Goal: Task Accomplishment & Management: Use online tool/utility

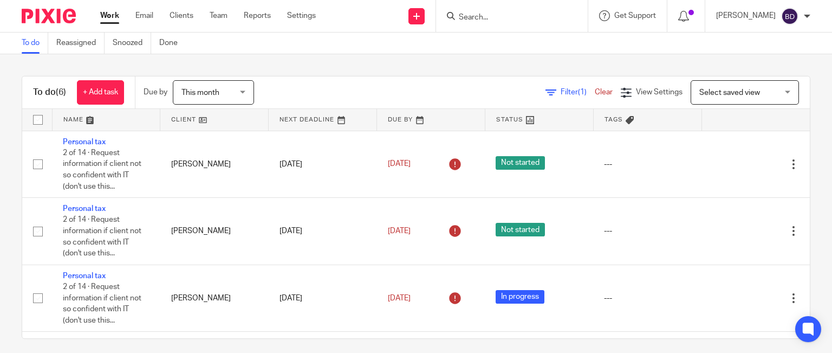
click at [483, 16] on input "Search" at bounding box center [506, 18] width 97 height 10
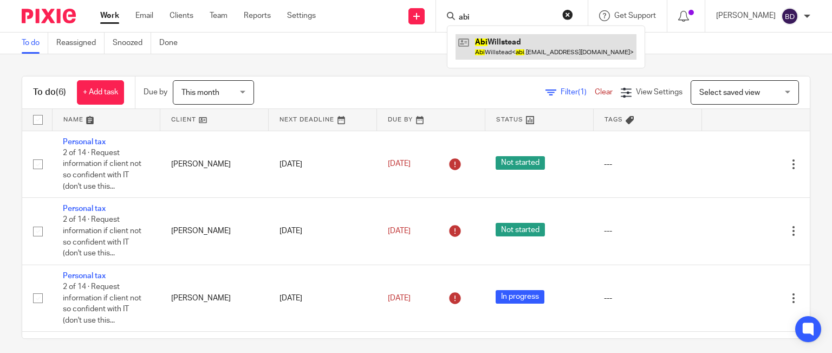
type input "abi"
click at [494, 42] on link at bounding box center [546, 46] width 181 height 25
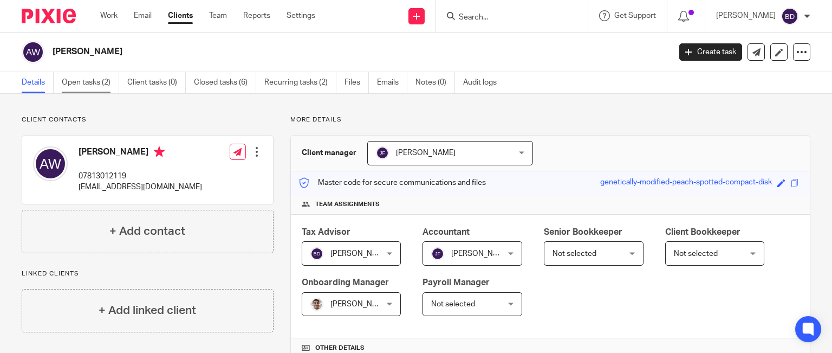
click at [77, 83] on link "Open tasks (2)" at bounding box center [90, 82] width 57 height 21
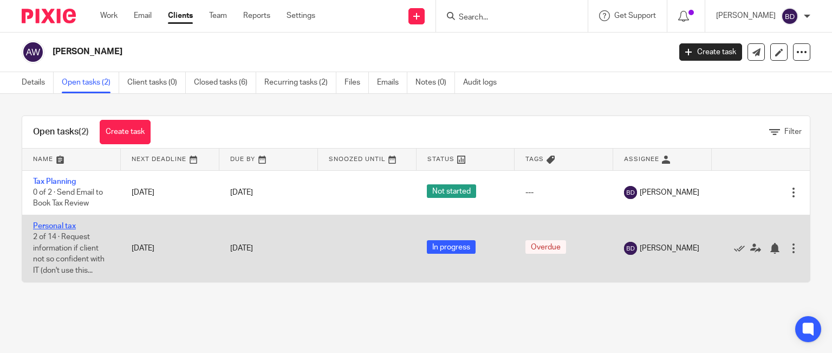
click at [50, 224] on link "Personal tax" at bounding box center [54, 226] width 43 height 8
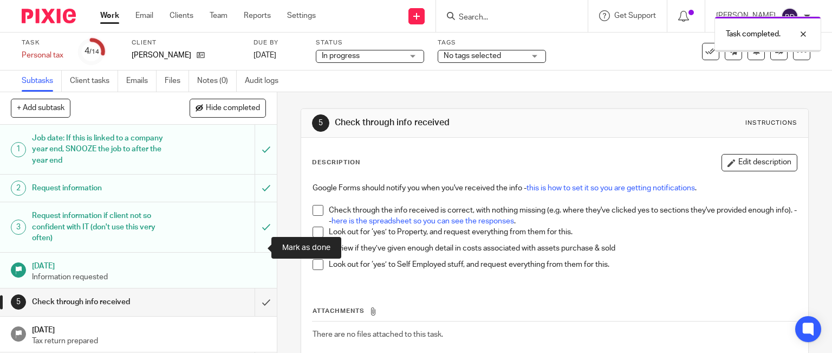
scroll to position [54, 0]
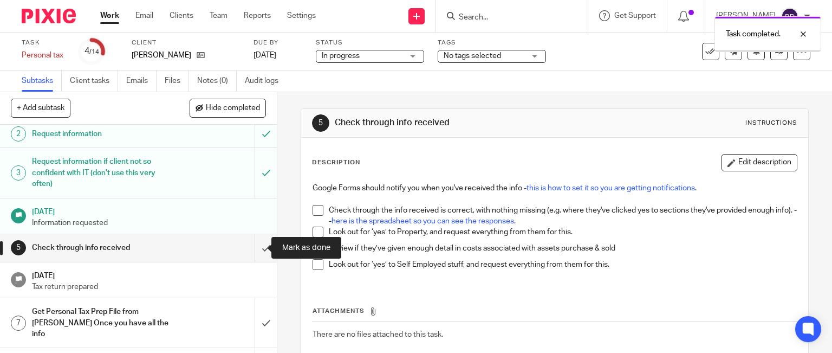
click at [258, 246] on input "submit" at bounding box center [138, 247] width 277 height 27
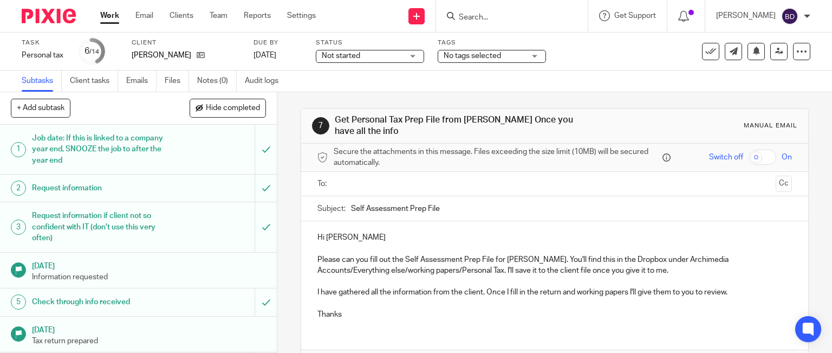
scroll to position [162, 0]
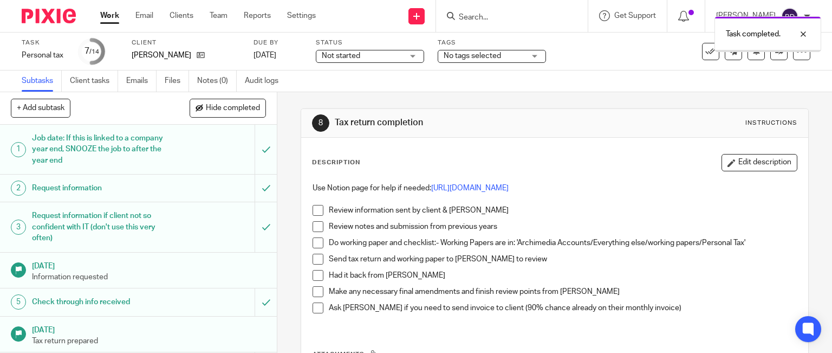
scroll to position [162, 0]
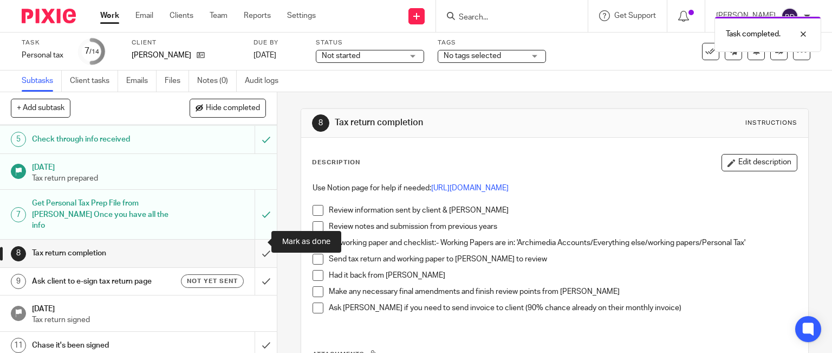
click at [252, 240] on input "submit" at bounding box center [138, 252] width 277 height 27
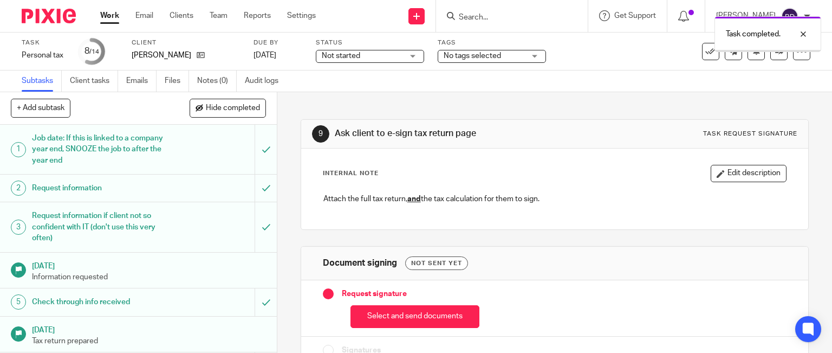
scroll to position [162, 0]
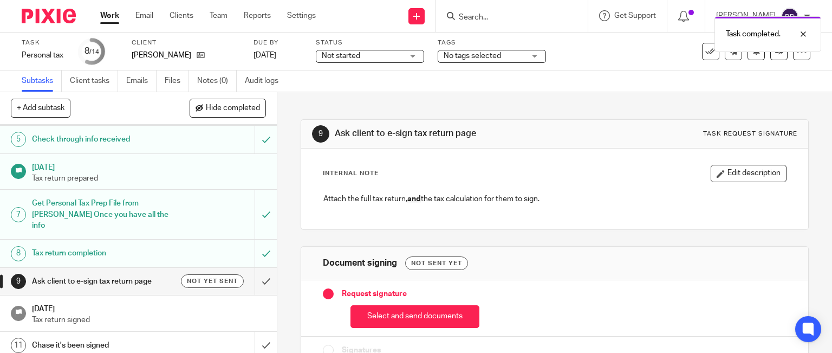
click at [110, 273] on h1 "Ask client to e-sign tax return page" at bounding box center [102, 281] width 141 height 16
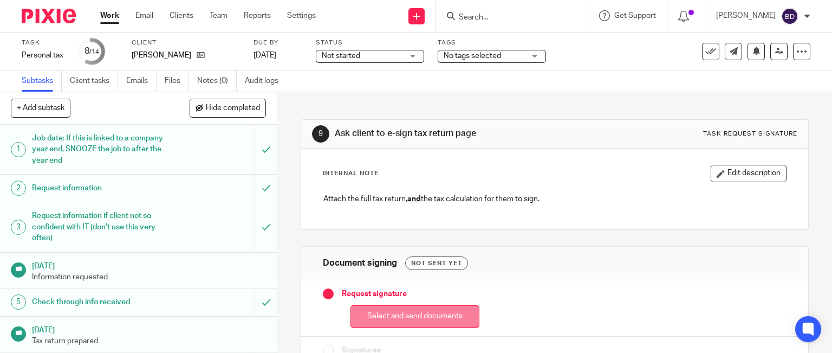
click at [434, 315] on button "Select and send documents" at bounding box center [414, 316] width 129 height 23
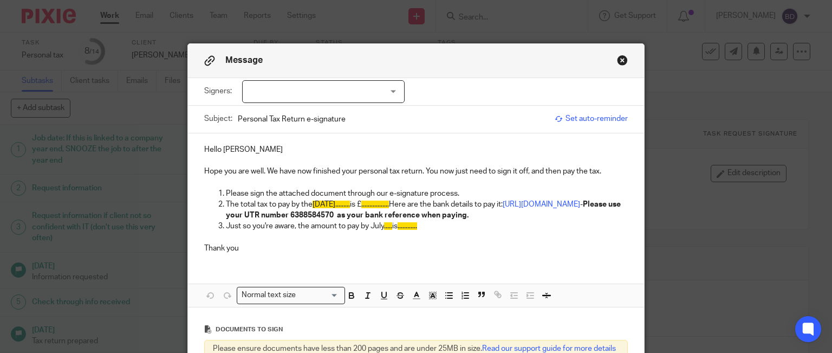
click at [337, 88] on div at bounding box center [323, 91] width 162 height 23
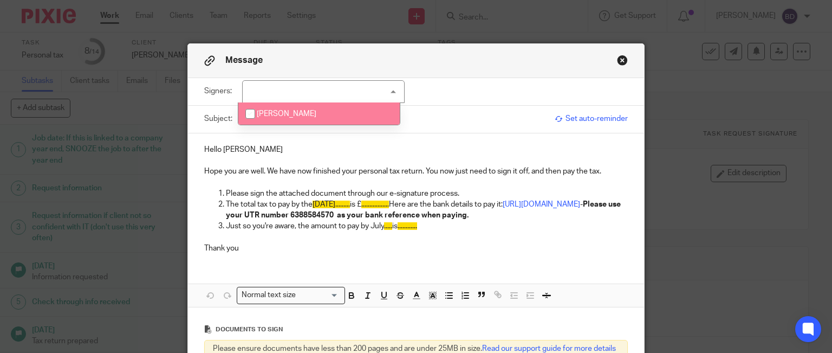
click at [325, 109] on li "Abi Willstead" at bounding box center [318, 113] width 161 height 22
checkbox input "true"
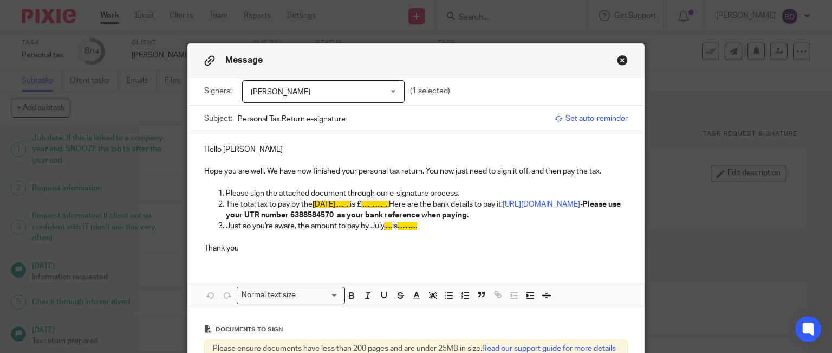
click at [559, 246] on p "Thank you" at bounding box center [416, 243] width 424 height 22
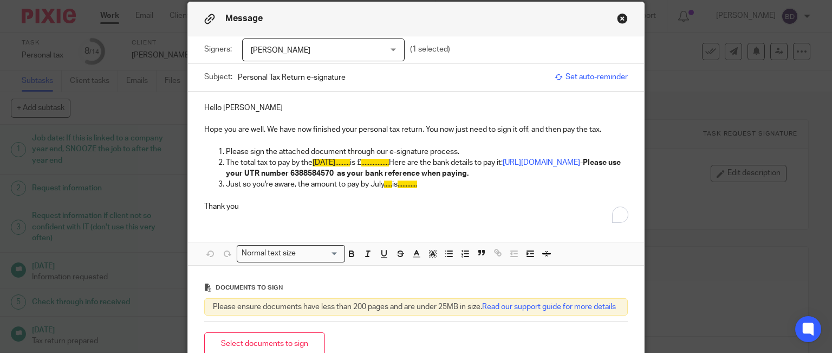
scroll to position [108, 0]
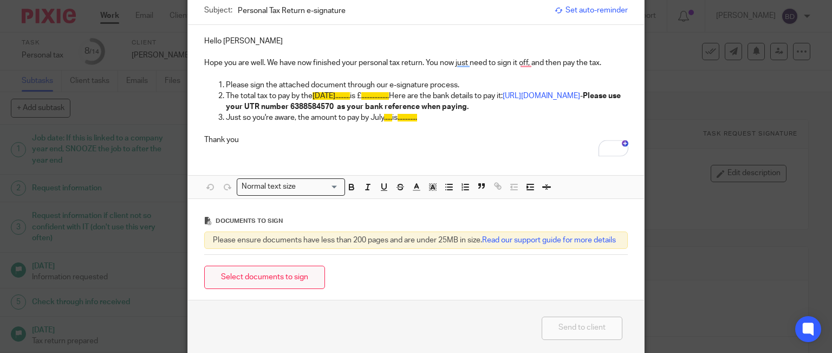
click at [263, 289] on button "Select documents to sign" at bounding box center [264, 276] width 121 height 23
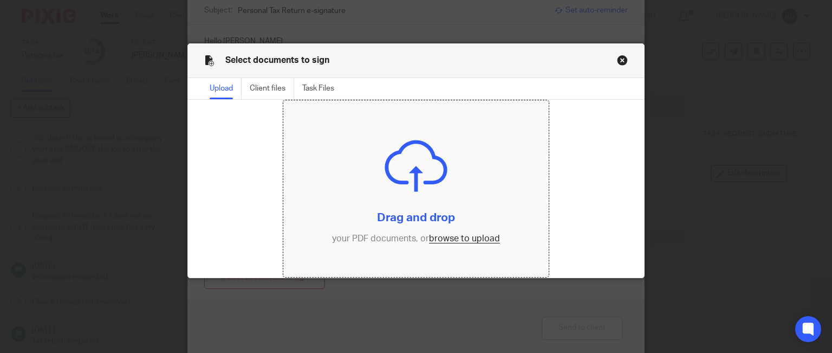
click at [477, 234] on input "file" at bounding box center [415, 188] width 265 height 177
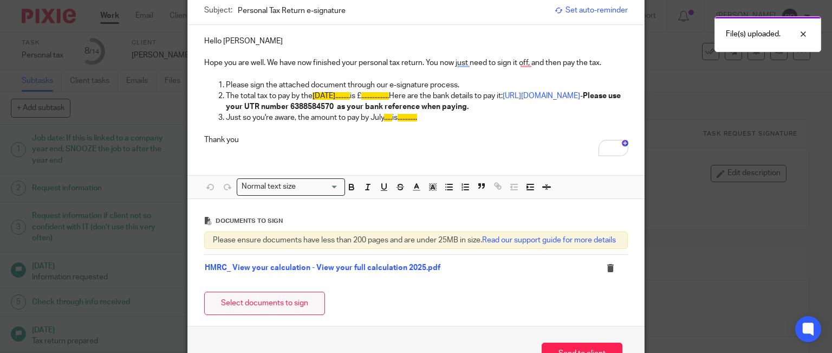
click at [286, 315] on button "Select documents to sign" at bounding box center [264, 302] width 121 height 23
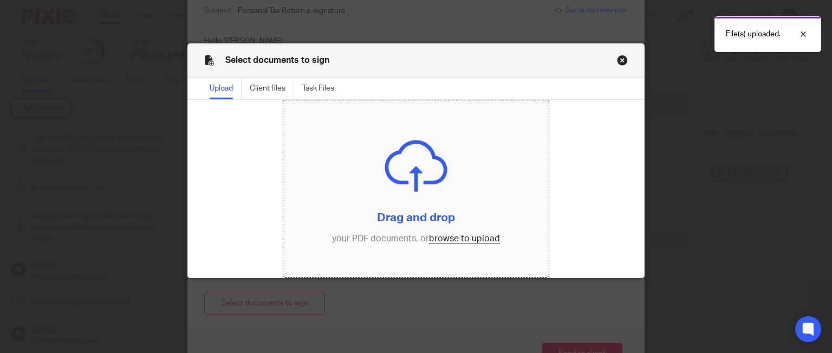
click at [457, 237] on input "file" at bounding box center [415, 188] width 265 height 177
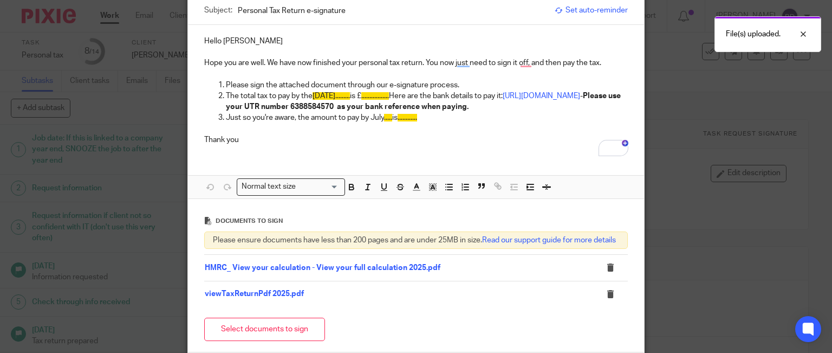
scroll to position [54, 0]
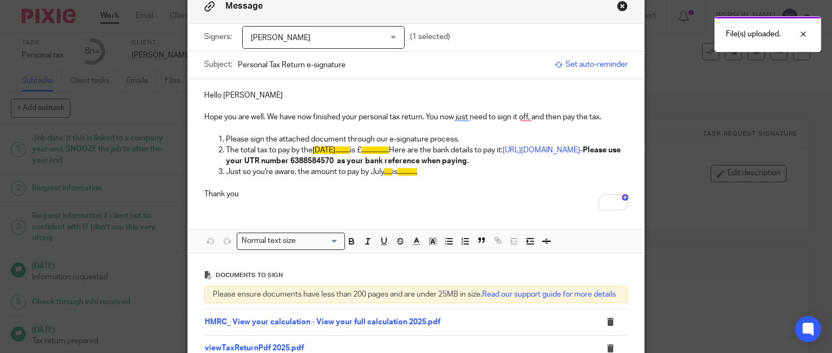
click at [274, 116] on p "Hope you are well. We have now finished your personal tax return. You now just …" at bounding box center [416, 117] width 424 height 11
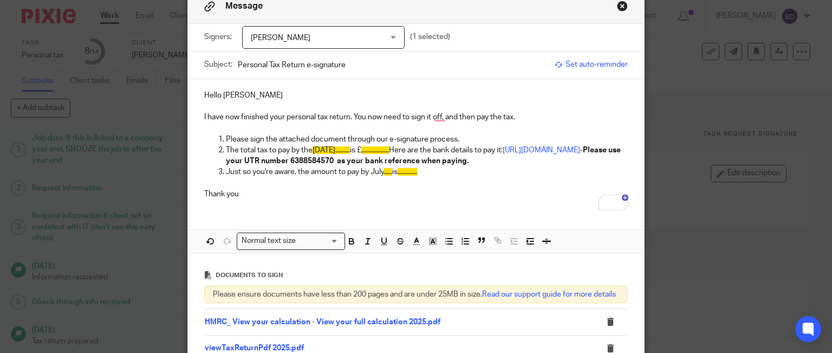
click at [304, 97] on p "Hello Abi" at bounding box center [416, 95] width 424 height 11
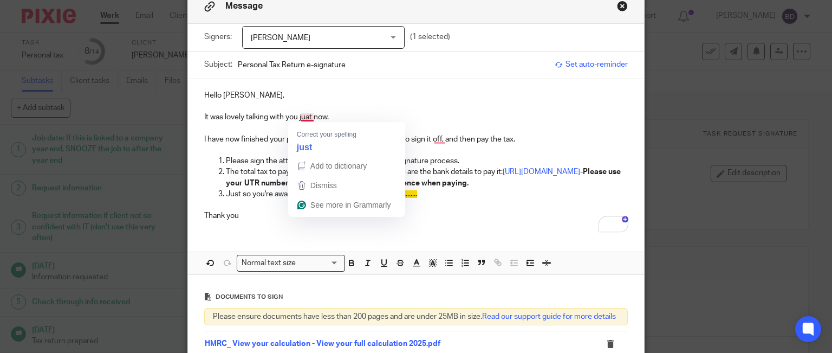
click at [304, 116] on p "It was lovely talking with you juat now." at bounding box center [416, 117] width 424 height 11
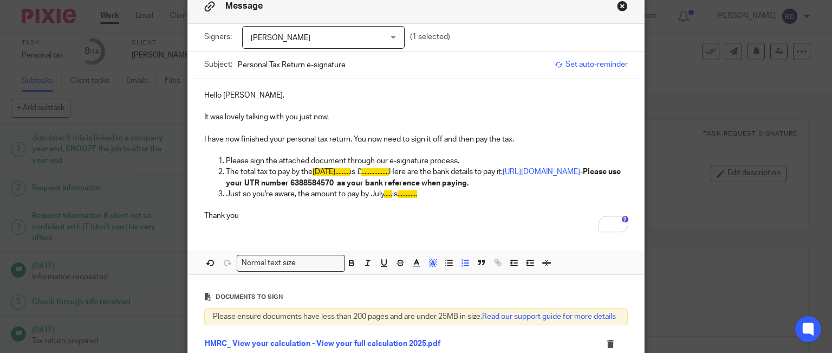
click at [379, 172] on p "The total tax to pay by the 31st of January......... is £ ................. Her…" at bounding box center [427, 177] width 402 height 22
click at [428, 170] on p "The total tax to pay by the 31st of January 2026 is £ ................. Here ar…" at bounding box center [427, 177] width 402 height 22
click at [433, 199] on p "Just so you're aware, the amount to pay by July ..... is ............" at bounding box center [427, 193] width 402 height 11
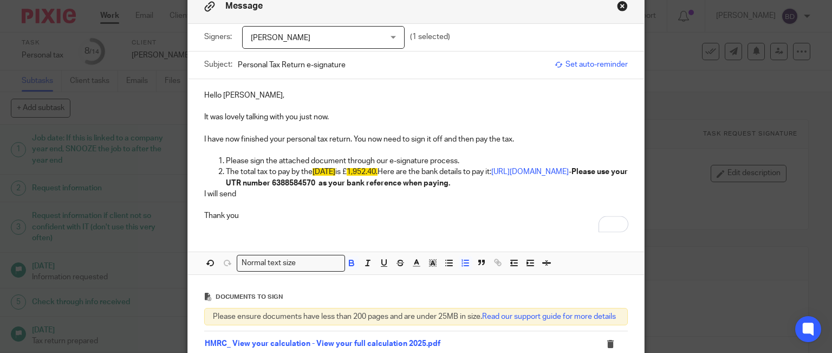
click at [379, 188] on p "The total tax to pay by the 31st of January 2026 is £ 1,952.40. Here are the ba…" at bounding box center [427, 177] width 402 height 22
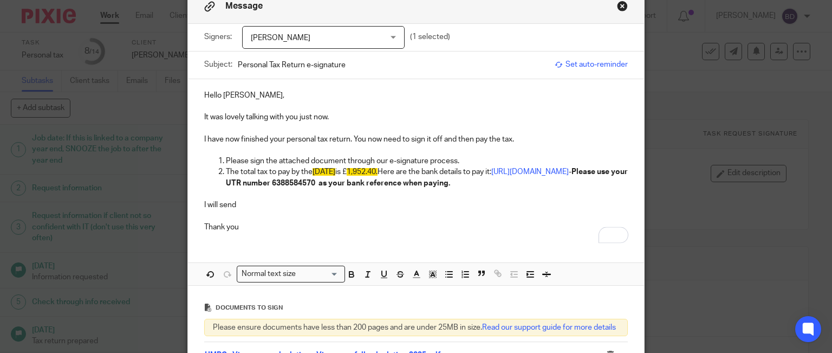
click at [297, 210] on p "I will send" at bounding box center [416, 204] width 424 height 11
click at [243, 232] on p "Thank you" at bounding box center [416, 221] width 424 height 22
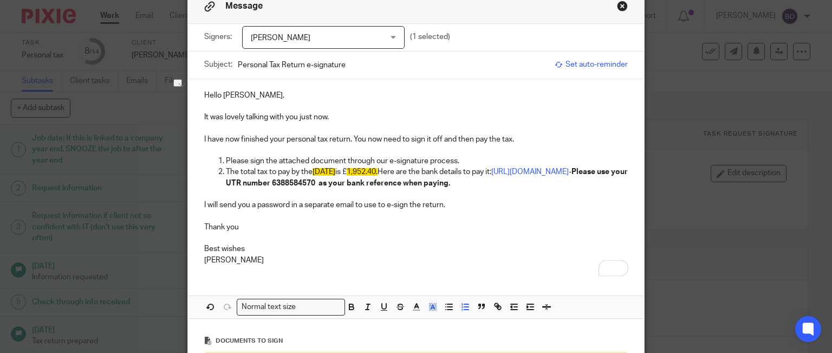
drag, startPoint x: 430, startPoint y: 170, endPoint x: 306, endPoint y: 170, distance: 124.0
click at [306, 170] on p "The total tax to pay by the 31st of January 2026 is £ 1,952.40. Here are the ba…" at bounding box center [427, 177] width 402 height 22
click at [431, 309] on polyline "button" at bounding box center [433, 306] width 4 height 4
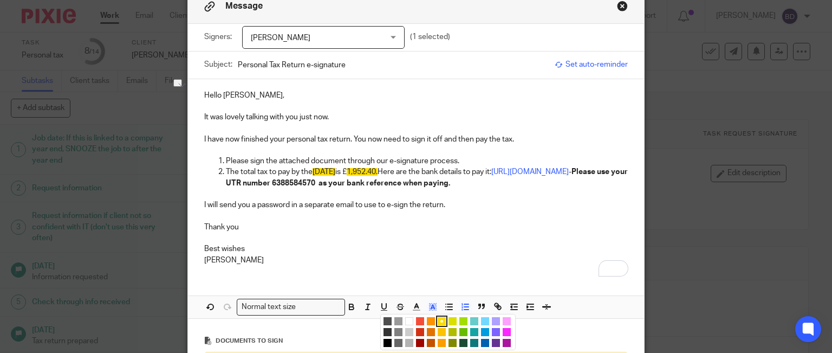
click at [405, 325] on li "color:#FFFFFF" at bounding box center [409, 321] width 8 height 8
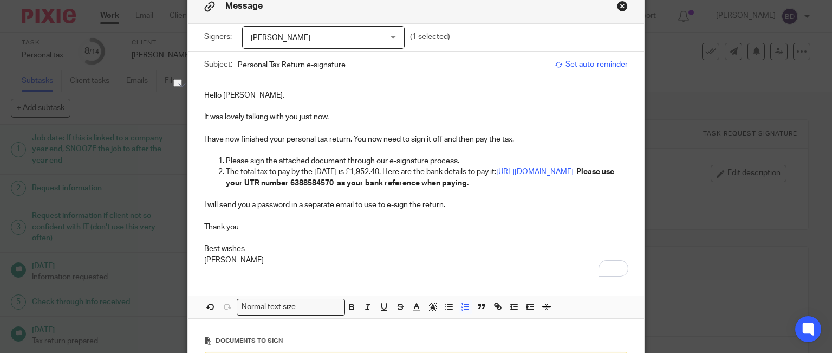
click at [460, 265] on p "[PERSON_NAME]" at bounding box center [416, 260] width 424 height 11
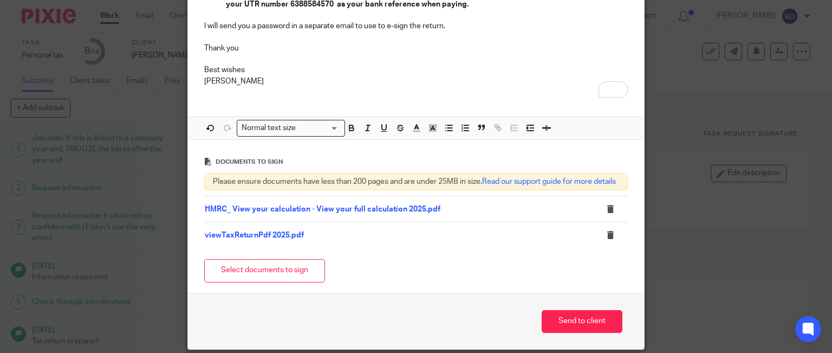
scroll to position [293, 0]
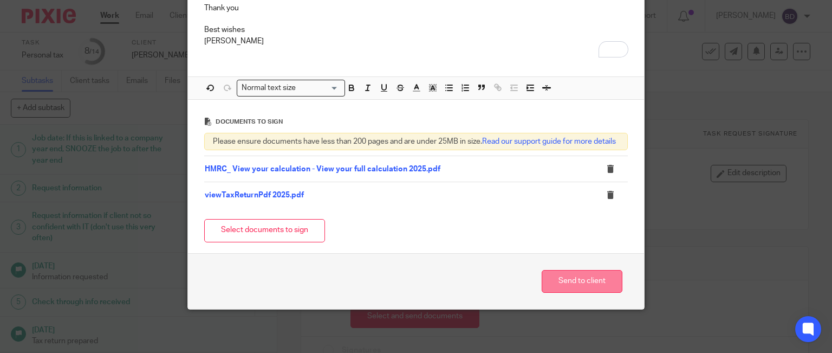
click at [562, 282] on button "Send to client" at bounding box center [582, 281] width 81 height 23
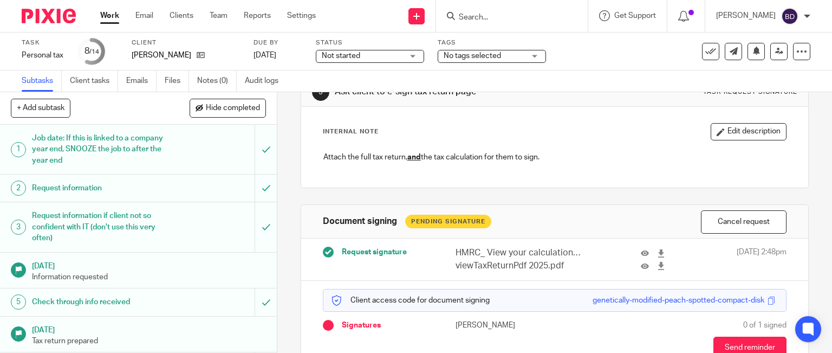
scroll to position [104, 0]
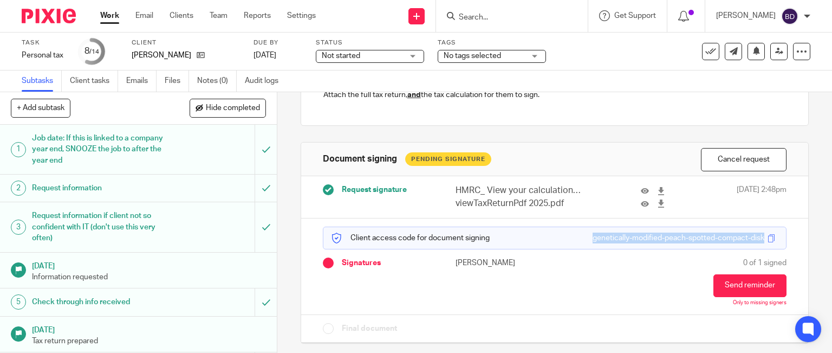
drag, startPoint x: 574, startPoint y: 238, endPoint x: 749, endPoint y: 235, distance: 175.0
click at [749, 235] on div "genetically-modified-peach-spotted-compact-disk" at bounding box center [685, 237] width 185 height 11
copy div "genetically-modified-peach-spotted-compact-disk"
click at [114, 14] on link "Work" at bounding box center [109, 15] width 19 height 11
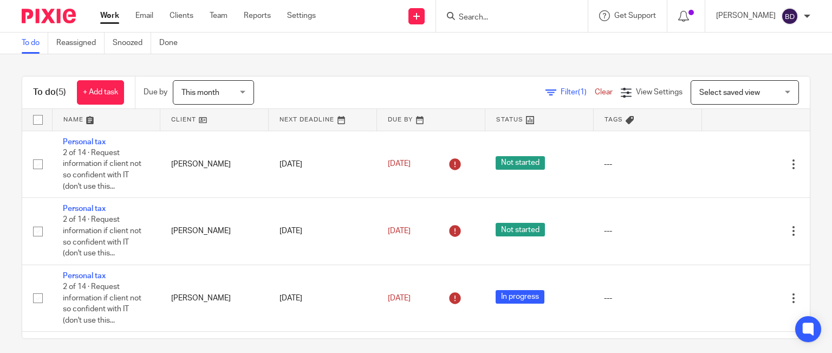
click at [518, 20] on input "Search" at bounding box center [506, 18] width 97 height 10
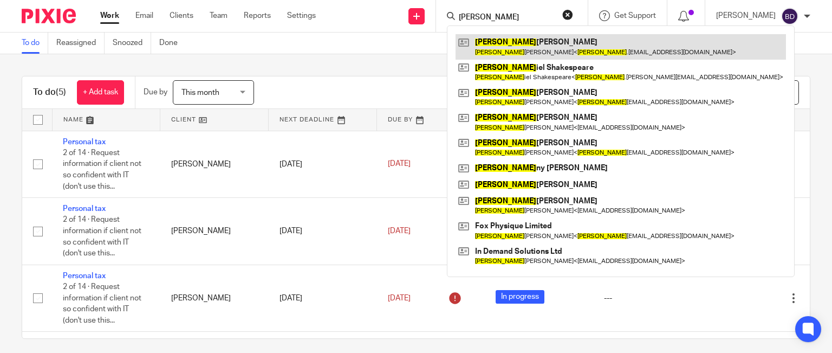
type input "dan"
click at [532, 46] on link at bounding box center [621, 46] width 330 height 25
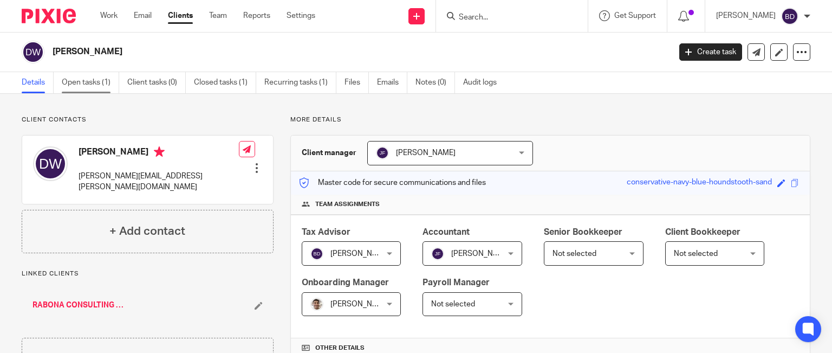
click at [91, 82] on link "Open tasks (1)" at bounding box center [90, 82] width 57 height 21
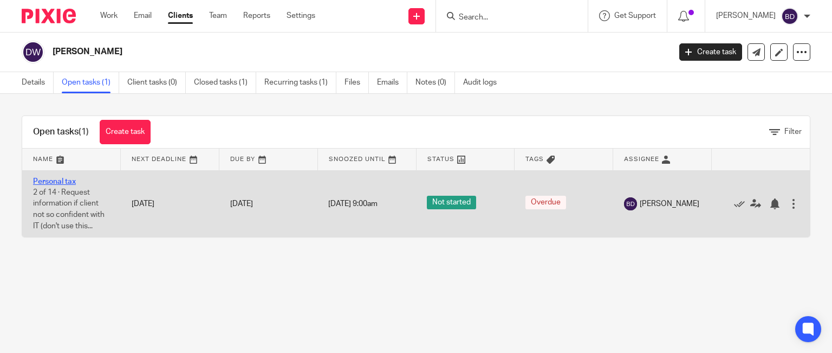
click at [64, 179] on link "Personal tax" at bounding box center [54, 182] width 43 height 8
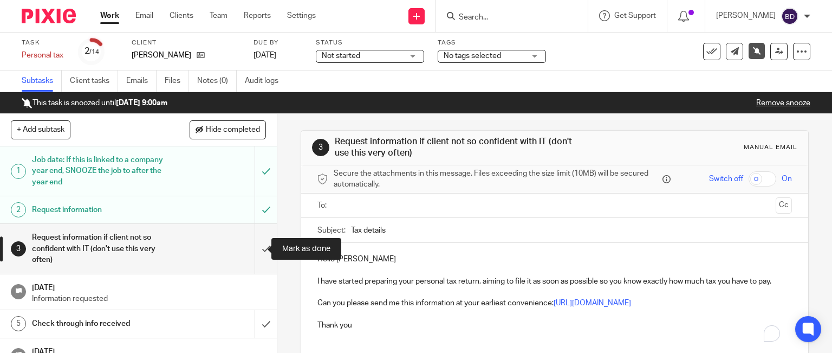
click at [255, 248] on input "submit" at bounding box center [138, 248] width 277 height 49
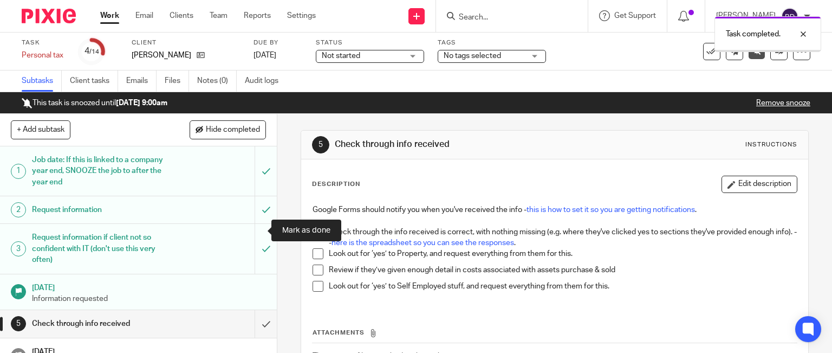
scroll to position [162, 0]
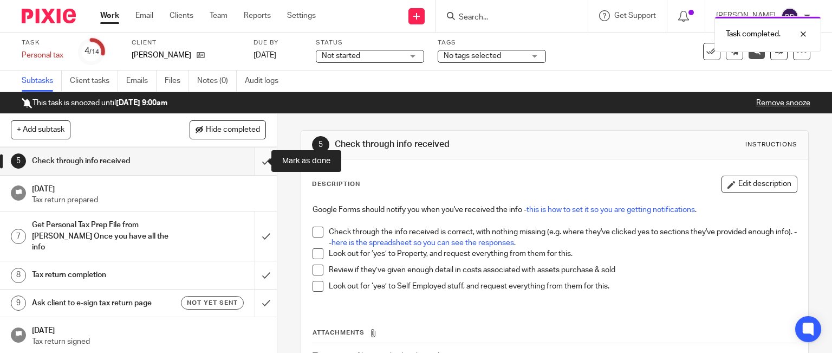
click at [253, 160] on input "submit" at bounding box center [138, 160] width 277 height 27
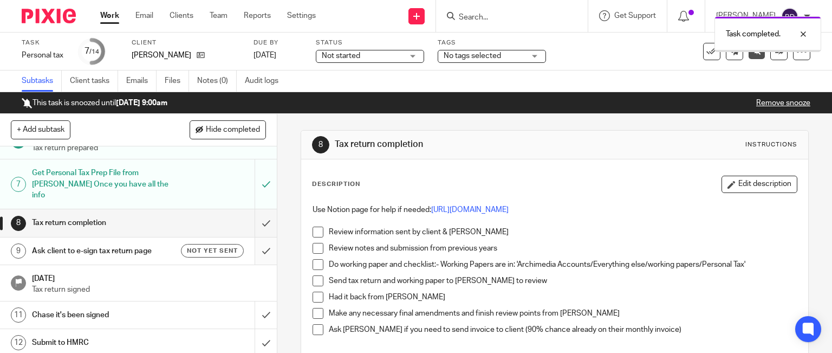
scroll to position [217, 0]
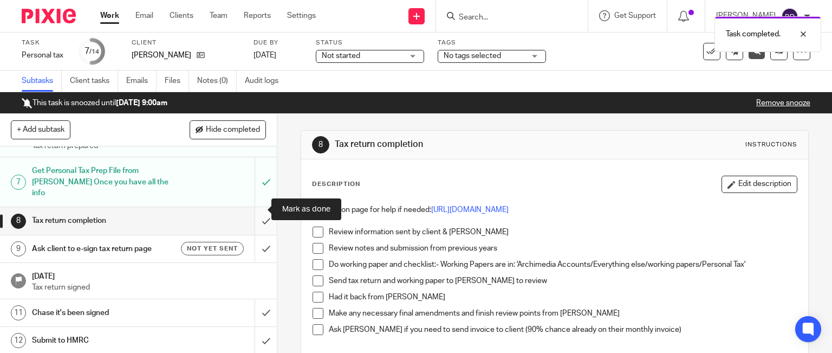
click at [253, 210] on input "submit" at bounding box center [138, 220] width 277 height 27
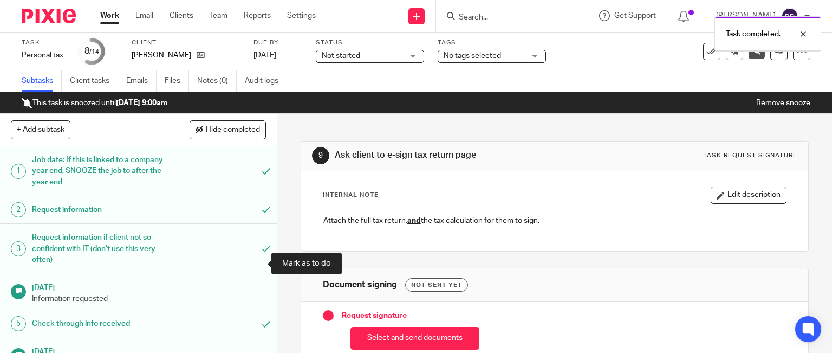
scroll to position [162, 0]
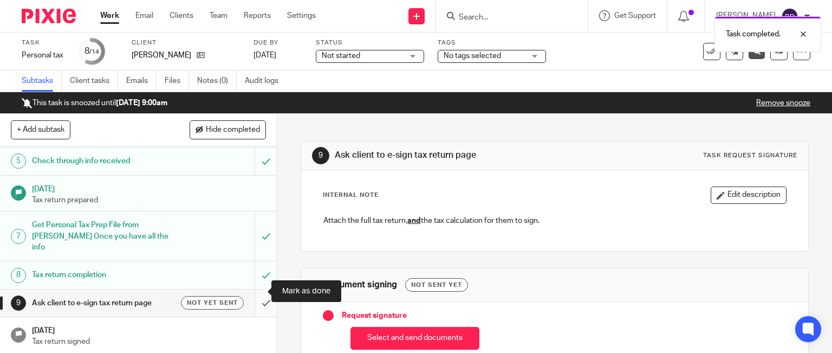
click at [258, 289] on input "submit" at bounding box center [138, 302] width 277 height 27
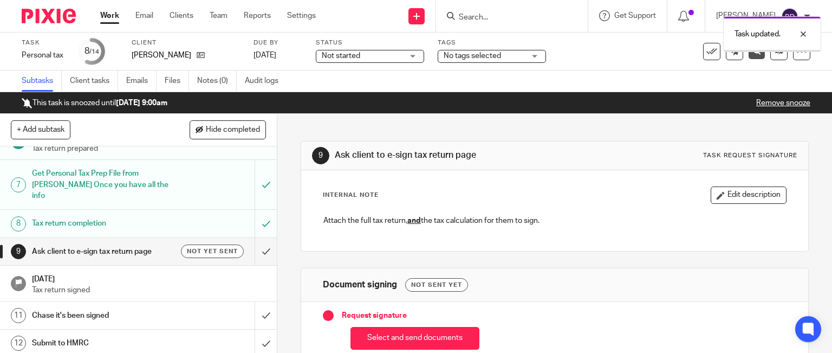
scroll to position [217, 0]
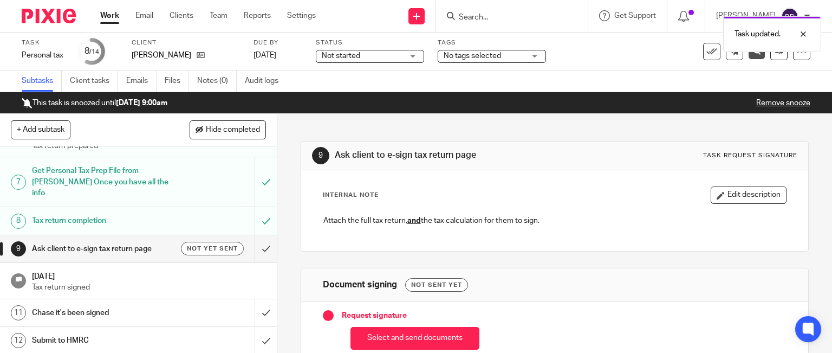
click at [104, 240] on h1 "Ask client to e-sign tax return page" at bounding box center [102, 248] width 141 height 16
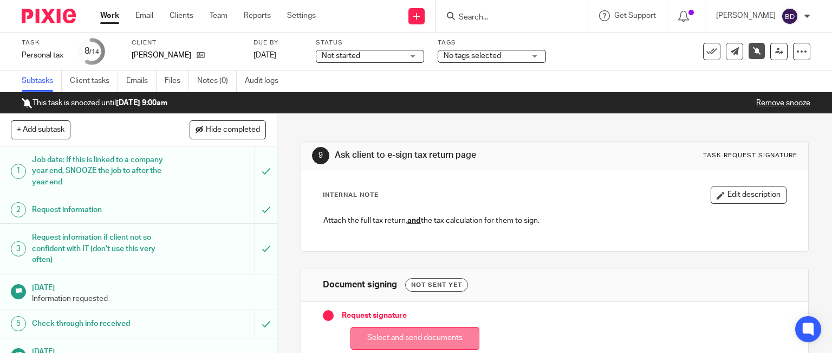
click at [409, 336] on button "Select and send documents" at bounding box center [414, 338] width 129 height 23
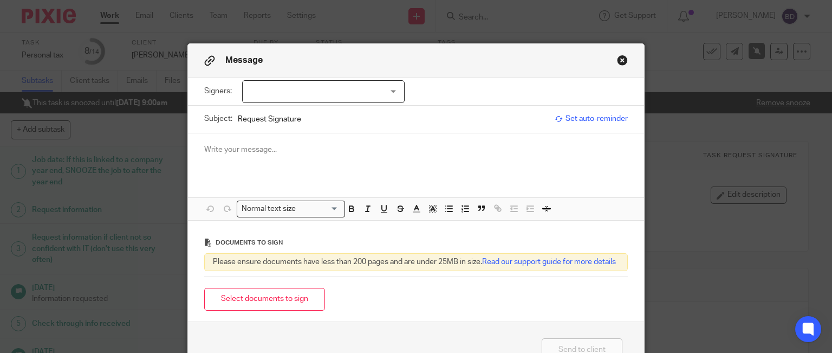
click at [330, 93] on div at bounding box center [323, 91] width 162 height 23
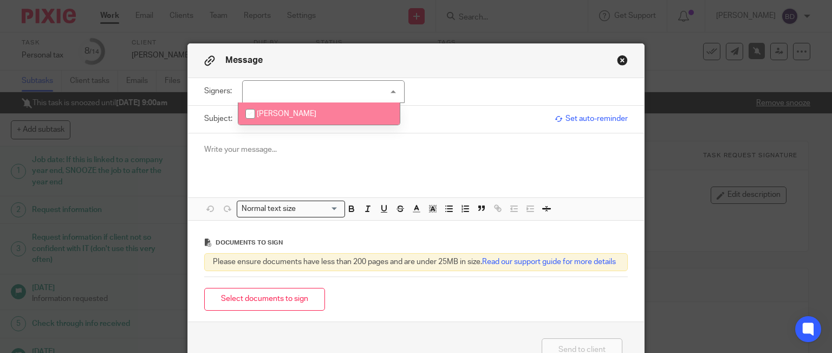
click at [318, 111] on li "[PERSON_NAME]" at bounding box center [318, 113] width 161 height 22
checkbox input "true"
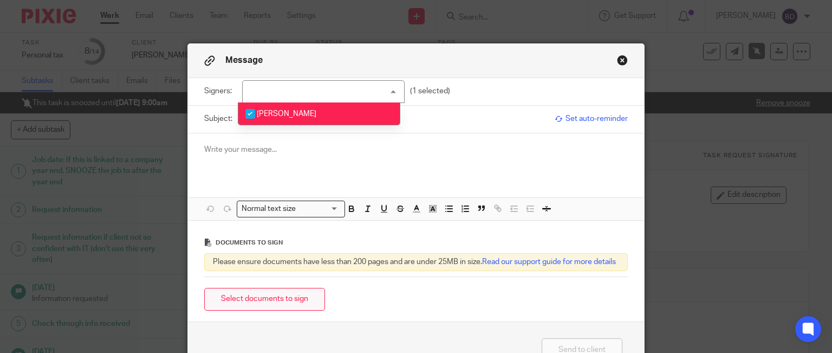
click at [297, 307] on button "Select documents to sign" at bounding box center [264, 299] width 121 height 23
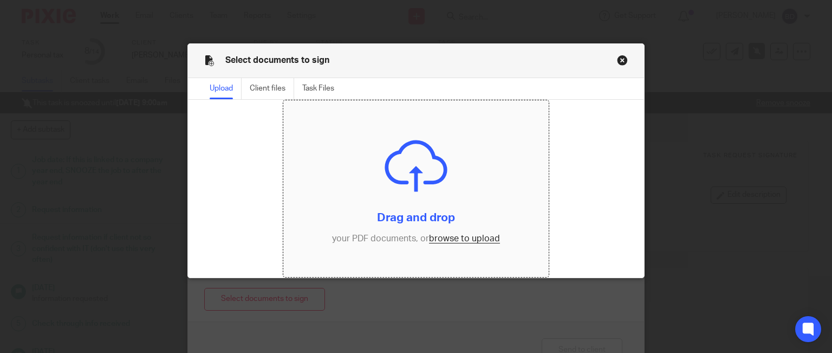
click at [456, 236] on input "file" at bounding box center [415, 188] width 265 height 177
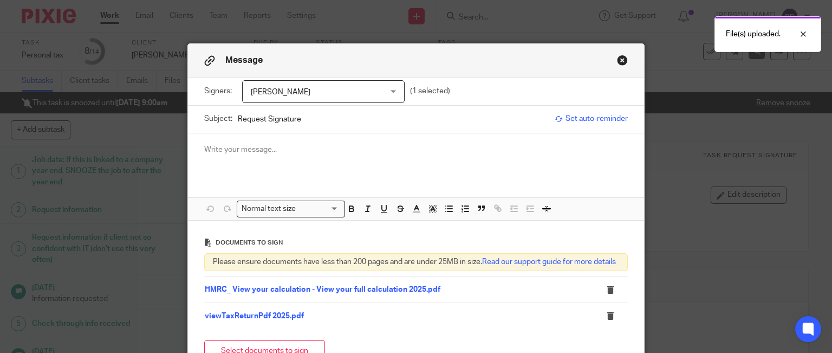
click at [320, 144] on p at bounding box center [416, 149] width 424 height 11
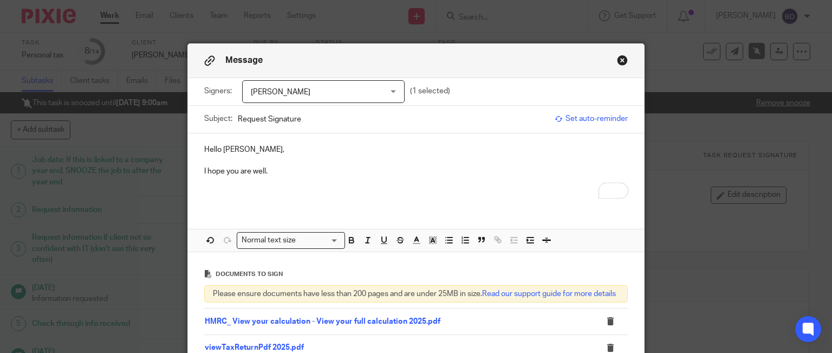
click at [353, 91] on span "[PERSON_NAME]" at bounding box center [312, 92] width 122 height 23
click at [420, 121] on input "Request Signature" at bounding box center [394, 119] width 312 height 24
click at [304, 172] on p "I hope you are well." at bounding box center [416, 171] width 424 height 11
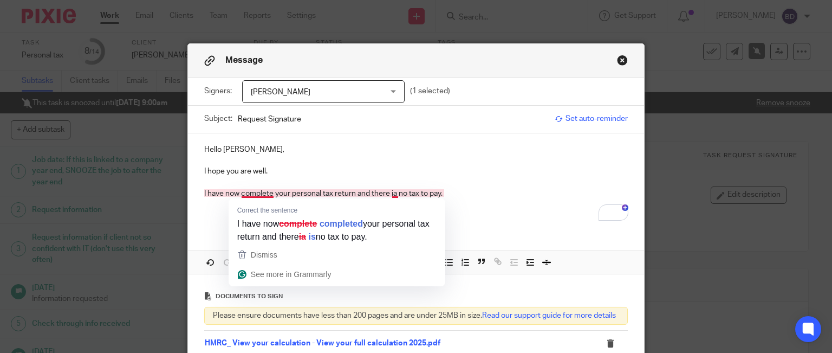
click at [260, 196] on p "I have now complete your personal tax return and there ia no tax to pay." at bounding box center [416, 193] width 424 height 11
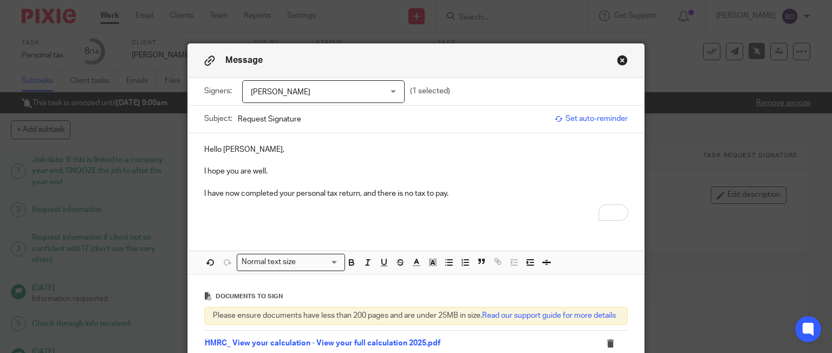
click at [249, 210] on p "To enrich screen reader interactions, please activate Accessibility in Grammarl…" at bounding box center [416, 215] width 424 height 11
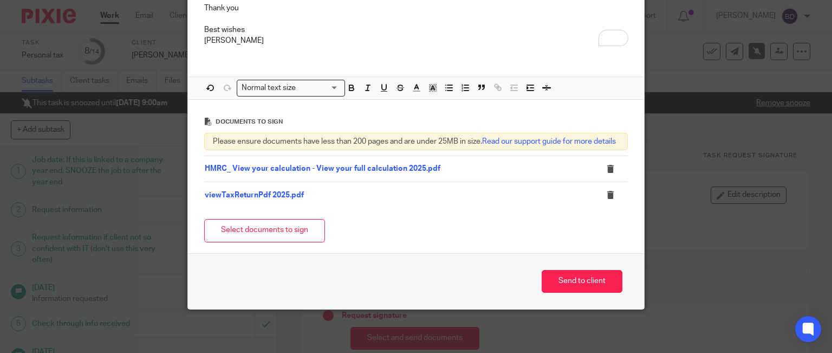
scroll to position [238, 0]
click at [576, 281] on button "Send to client" at bounding box center [582, 281] width 81 height 23
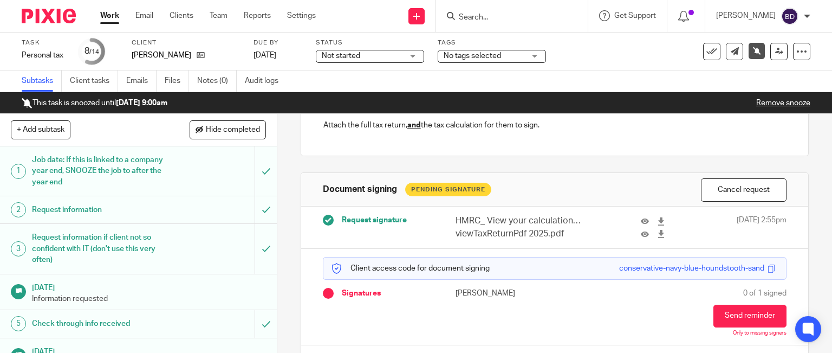
scroll to position [108, 0]
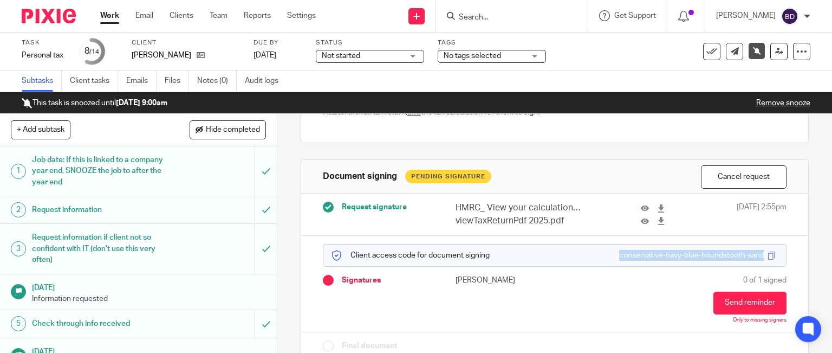
drag, startPoint x: 602, startPoint y: 253, endPoint x: 750, endPoint y: 256, distance: 147.9
click at [750, 256] on div "conservative-navy-blue-houndstooth-sand" at bounding box center [698, 255] width 159 height 11
copy div "conservative-navy-blue-houndstooth-sand"
